Goal: Obtain resource: Obtain resource

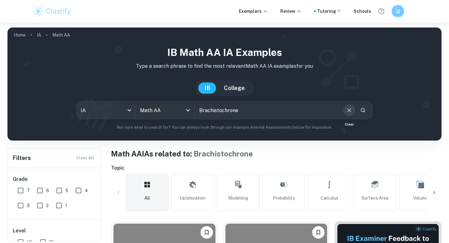
click at [346, 113] on icon "Clear" at bounding box center [349, 110] width 7 height 7
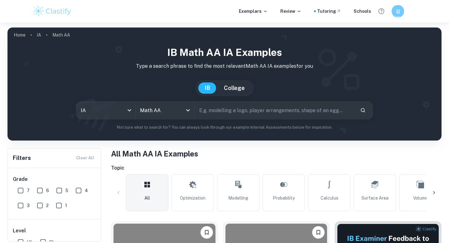
click at [223, 116] on input "Brachistochrone" at bounding box center [275, 109] width 160 height 17
type input "ㄷ"
type input "earth"
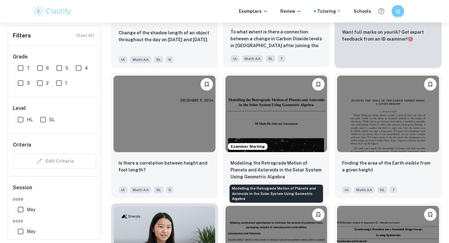
scroll to position [283, 0]
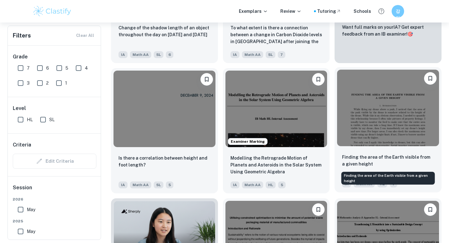
click at [355, 155] on p "Finding the area of the Earth visible from a given height" at bounding box center [388, 161] width 92 height 14
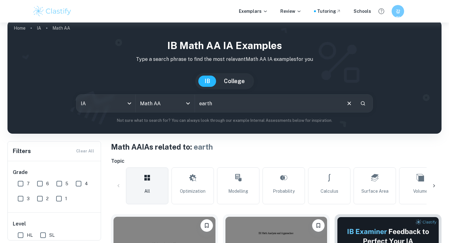
scroll to position [0, 0]
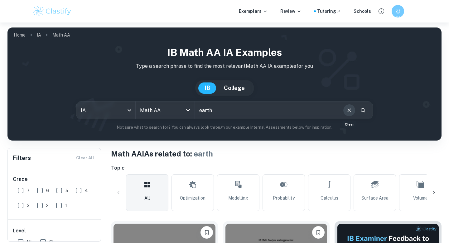
click at [349, 114] on button "Clear" at bounding box center [350, 110] width 12 height 12
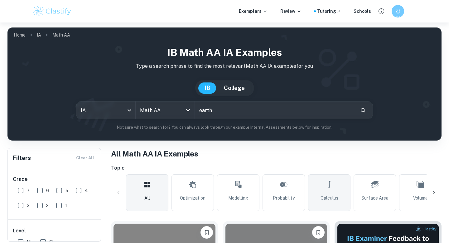
click at [325, 181] on link "Calculus" at bounding box center [329, 192] width 42 height 37
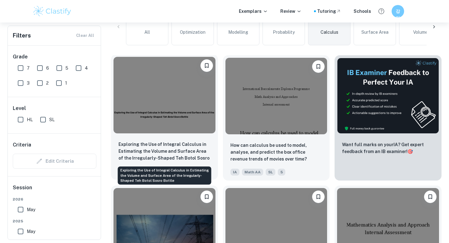
scroll to position [248, 0]
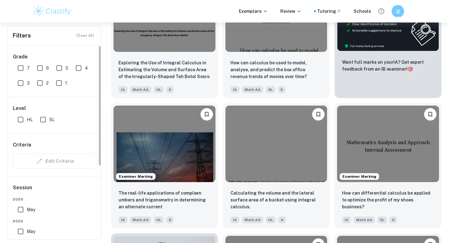
click at [19, 119] on input "HL" at bounding box center [20, 119] width 12 height 12
checkbox input "true"
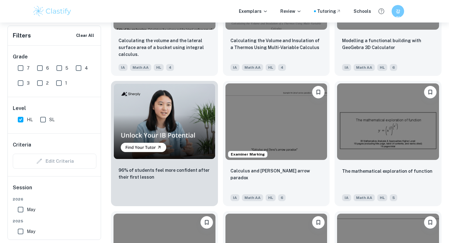
scroll to position [417, 0]
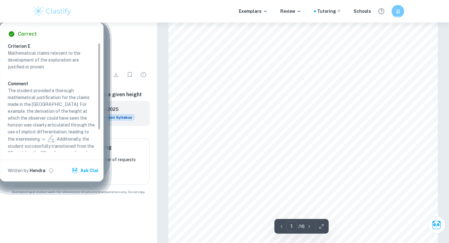
click at [81, 179] on button "Request Now" at bounding box center [79, 173] width 40 height 11
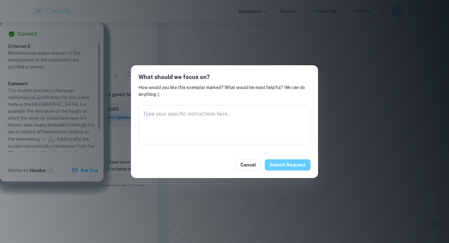
click at [283, 167] on button "Submit request" at bounding box center [288, 164] width 46 height 11
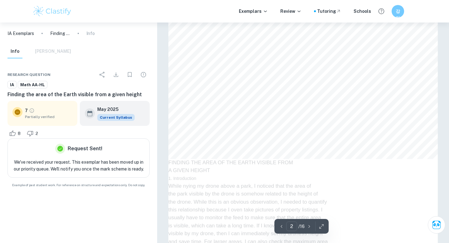
scroll to position [423, 0]
type input "2"
click at [320, 228] on icon "button" at bounding box center [322, 226] width 6 height 6
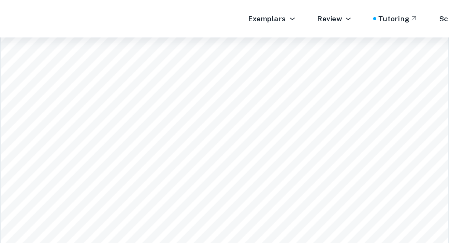
scroll to position [2224, 0]
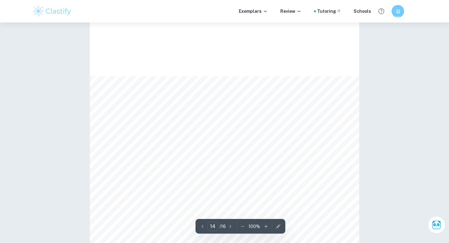
type input "15"
